Goal: Navigation & Orientation: Find specific page/section

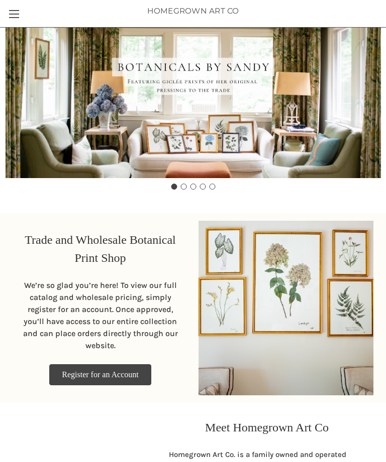
scroll to position [-3, 0]
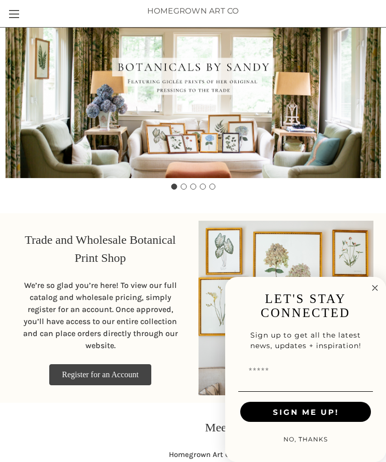
click at [19, 15] on link "Toggle menu" at bounding box center [14, 14] width 28 height 28
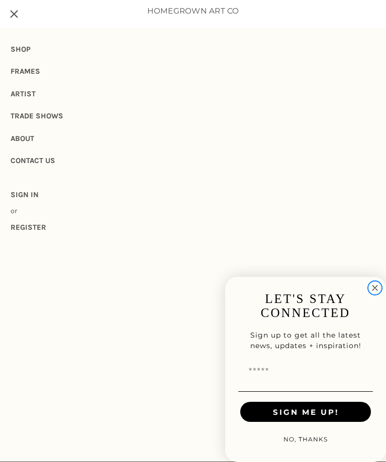
click at [373, 286] on circle "Close dialog" at bounding box center [375, 289] width 12 height 12
click at [370, 285] on div "Close dialog LET'S STAY CONNECTED Sign up to get all the latest news, updates +…" at bounding box center [305, 369] width 161 height 185
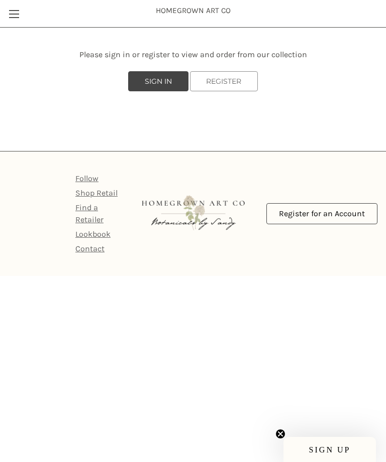
click at [17, 16] on link "Toggle menu" at bounding box center [14, 14] width 28 height 28
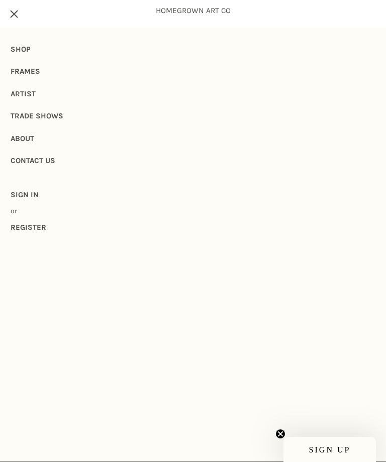
click at [34, 70] on link "Frames" at bounding box center [193, 71] width 365 height 22
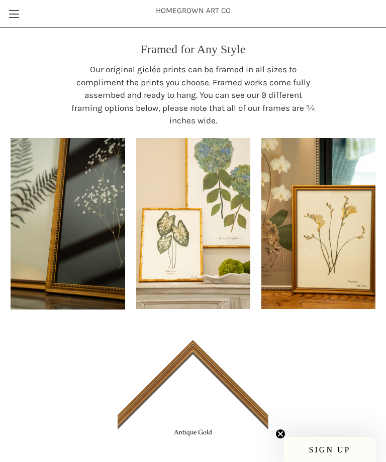
click at [19, 22] on link "Toggle menu" at bounding box center [14, 14] width 28 height 28
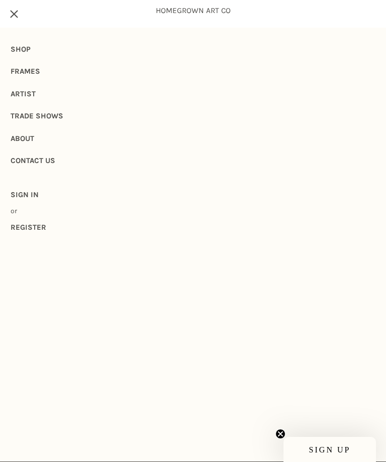
click at [17, 52] on link "Shop" at bounding box center [193, 49] width 365 height 22
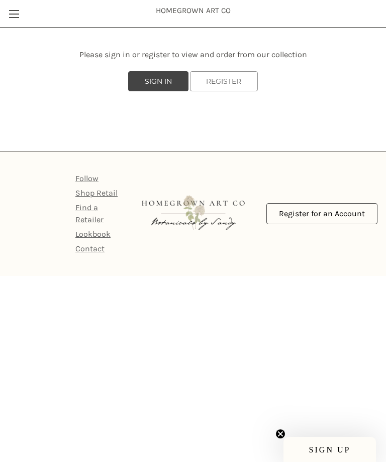
click at [14, 18] on link "Toggle menu" at bounding box center [14, 14] width 28 height 28
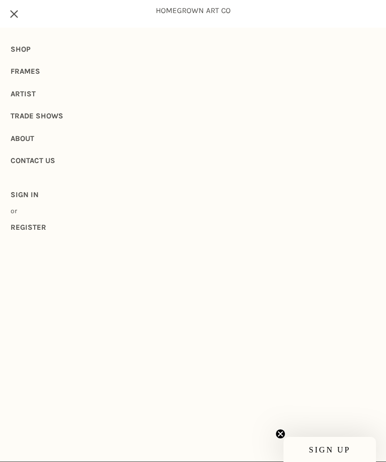
click at [21, 76] on link "Frames" at bounding box center [193, 71] width 365 height 22
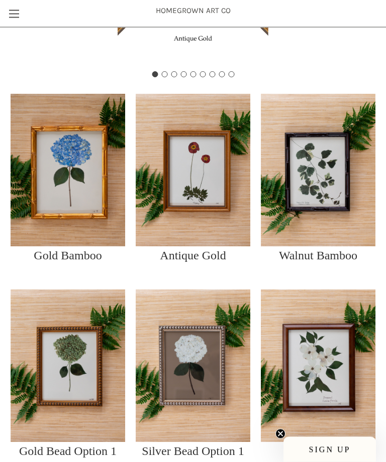
scroll to position [392, 0]
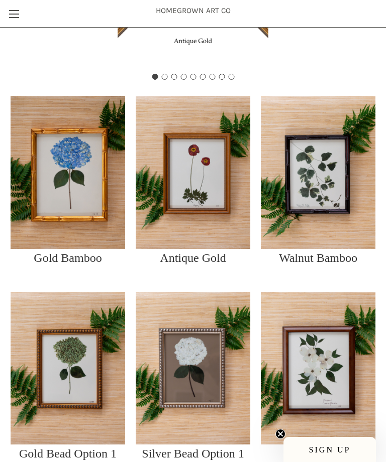
click at [69, 202] on img at bounding box center [68, 172] width 114 height 153
click at [79, 385] on img at bounding box center [68, 368] width 114 height 153
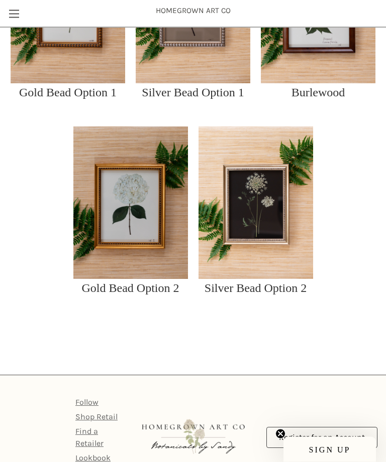
scroll to position [757, 0]
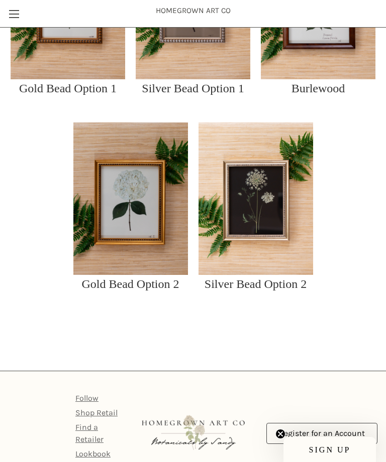
click at [101, 408] on link "Shop Retail" at bounding box center [96, 413] width 42 height 10
